Goal: Go to known website: Go to known website

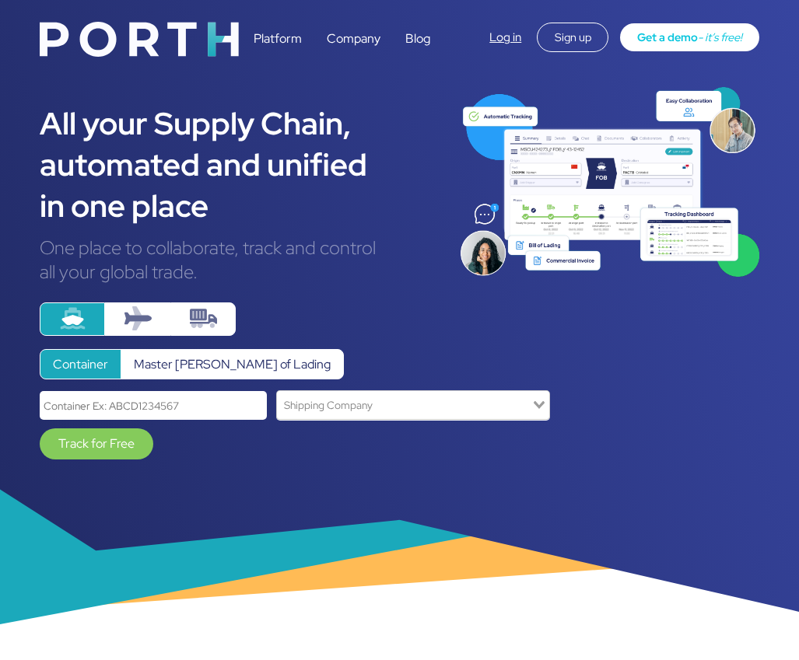
click at [501, 37] on link "Log in" at bounding box center [505, 38] width 32 height 16
